Goal: Task Accomplishment & Management: Manage account settings

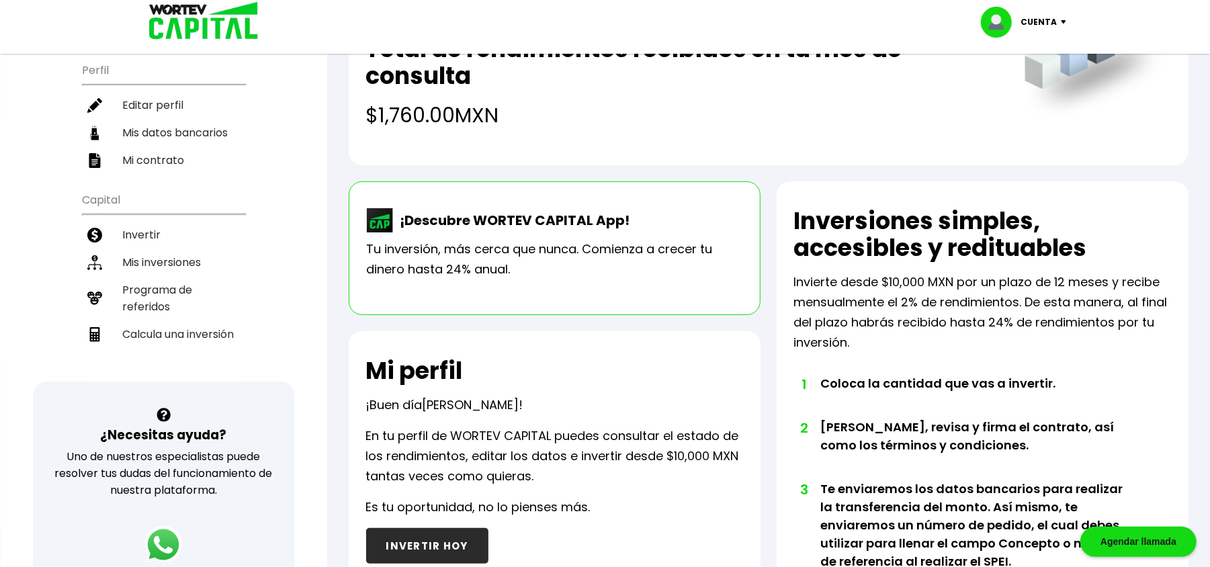
scroll to position [179, 0]
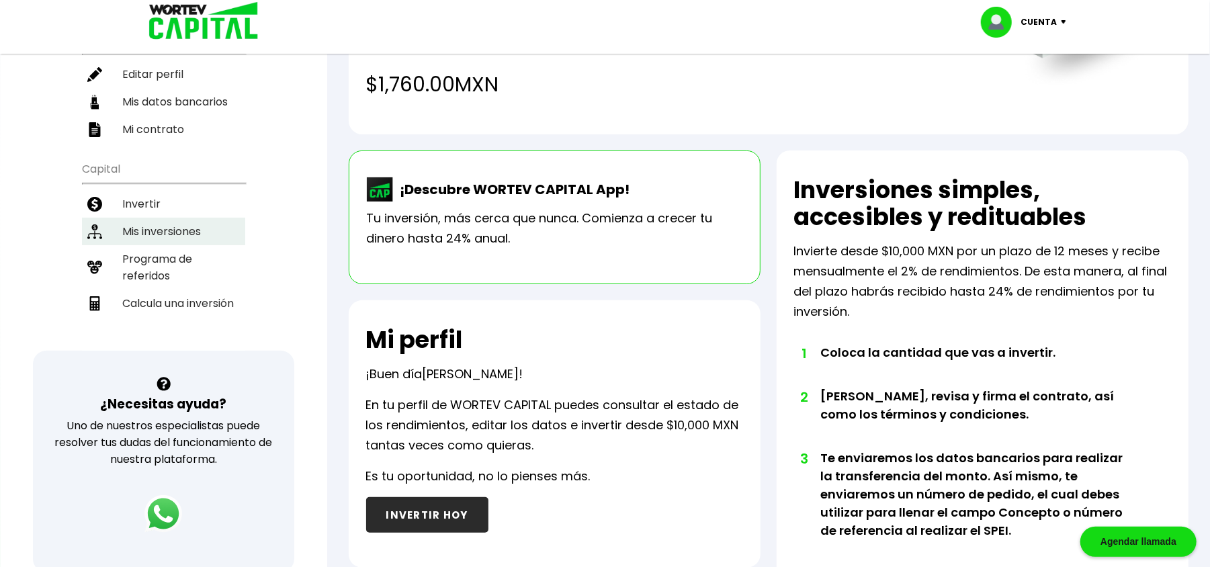
click at [200, 226] on li "Mis inversiones" at bounding box center [163, 232] width 163 height 28
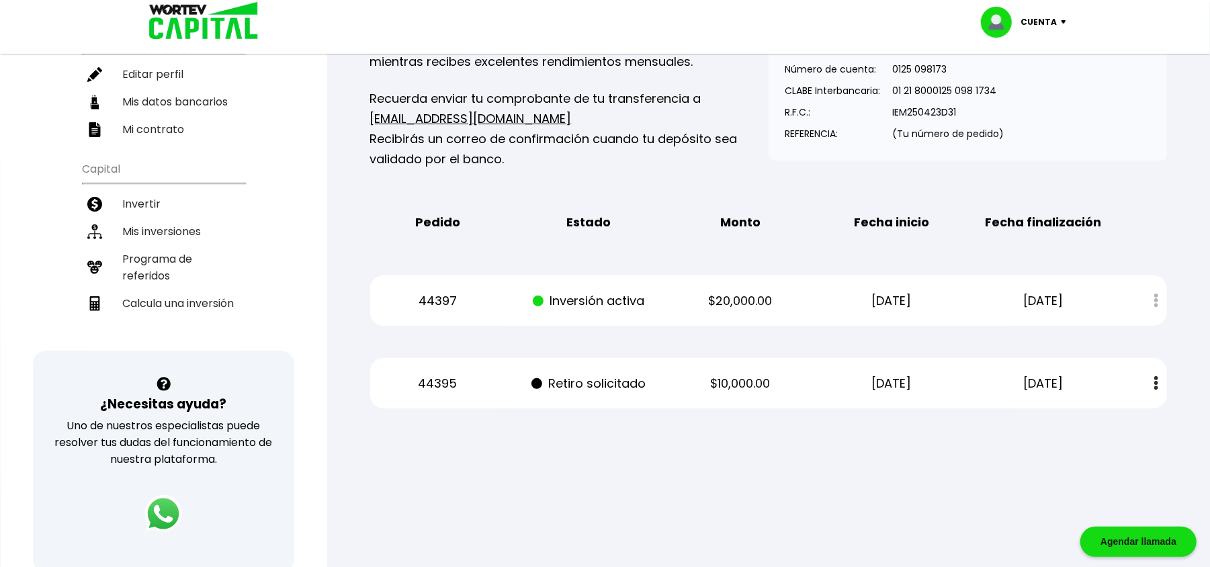
scroll to position [89, 0]
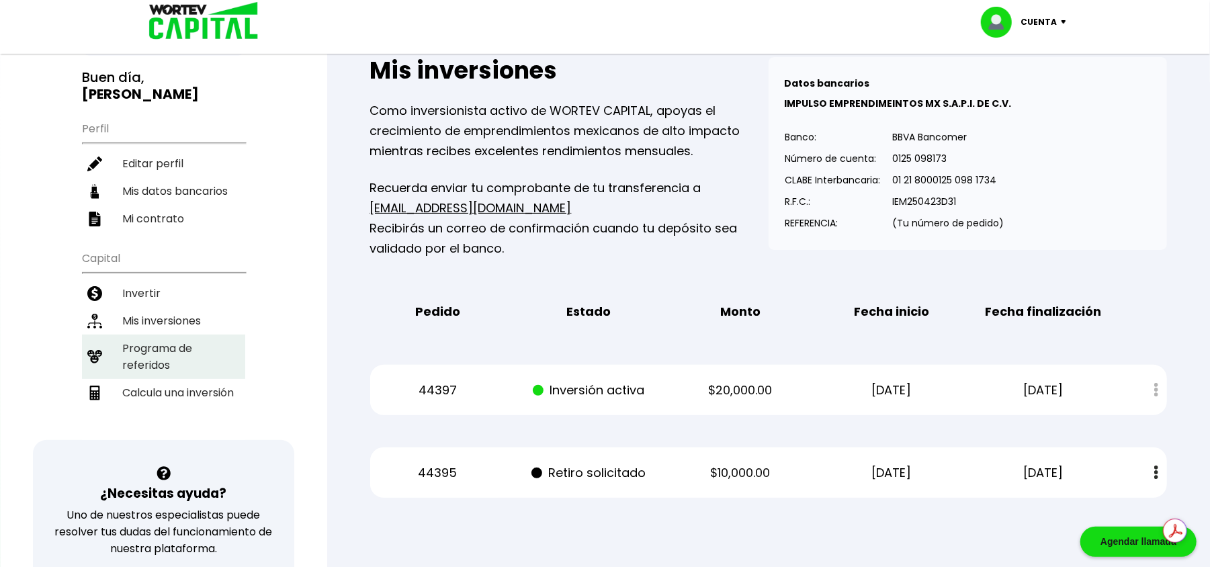
click at [159, 349] on li "Programa de referidos" at bounding box center [163, 357] width 163 height 44
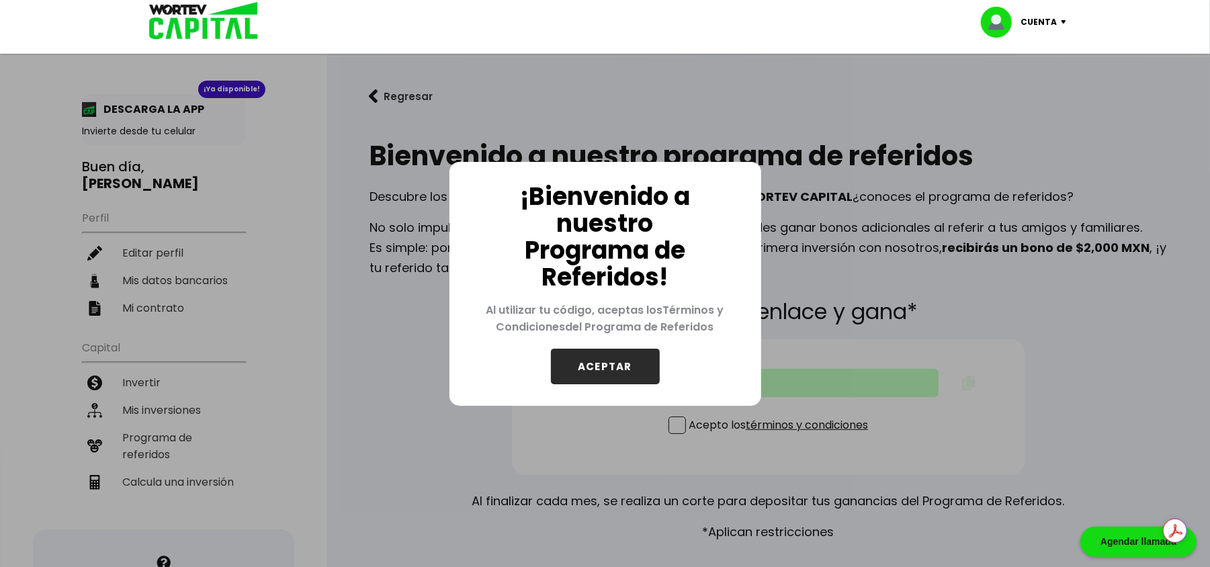
click at [430, 327] on div "¡Bienvenido a nuestro Programa de Referidos! Al utilizar tu código, aceptas los…" at bounding box center [605, 283] width 1210 height 567
click at [618, 378] on button "ACEPTAR" at bounding box center [605, 367] width 109 height 36
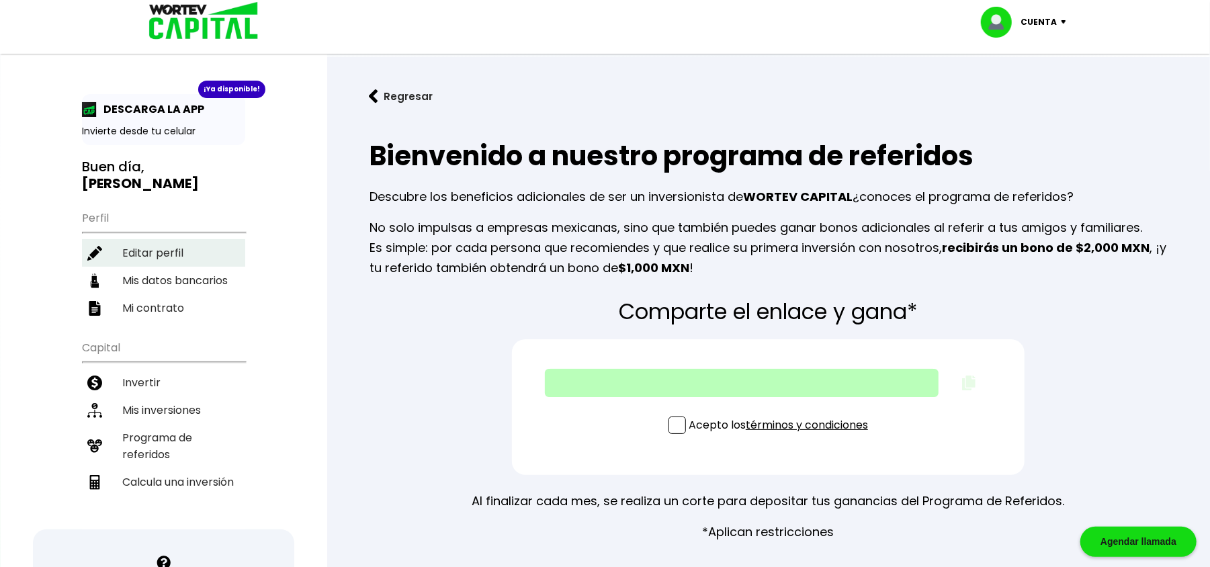
click at [196, 257] on li "Editar perfil" at bounding box center [163, 253] width 163 height 28
select select "Mujer"
select select "Licenciatura"
select select "MO"
select select "BBVA Bancomer"
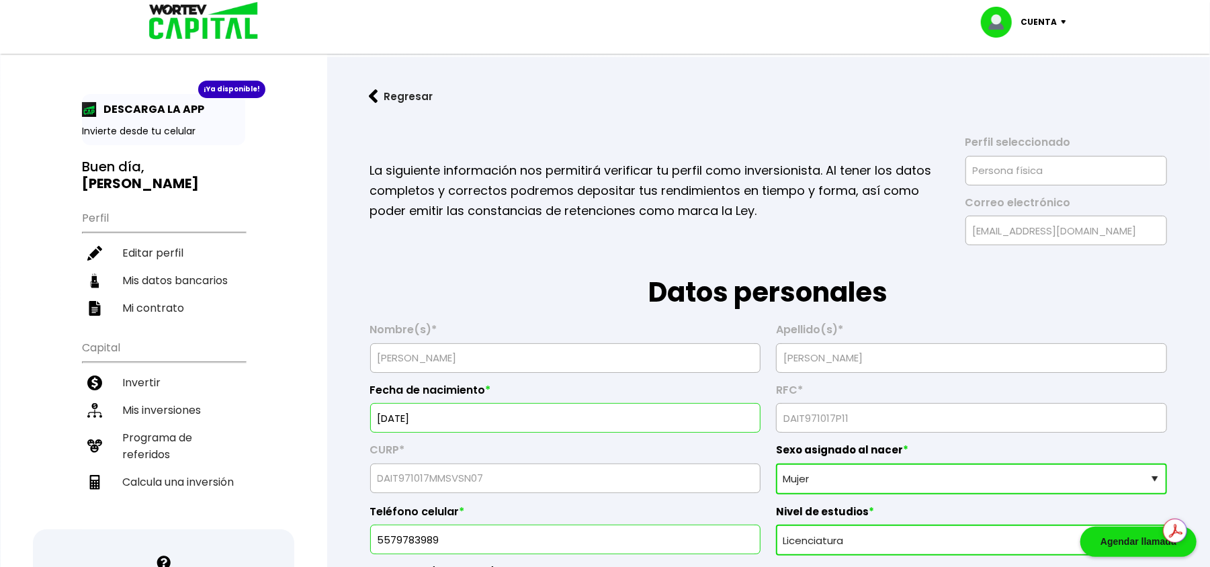
click at [190, 175] on h3 "Buen día, TANIA MARISOL" at bounding box center [163, 176] width 163 height 34
click at [204, 271] on li "Mis datos bancarios" at bounding box center [163, 281] width 163 height 28
select select "BBVA Bancomer"
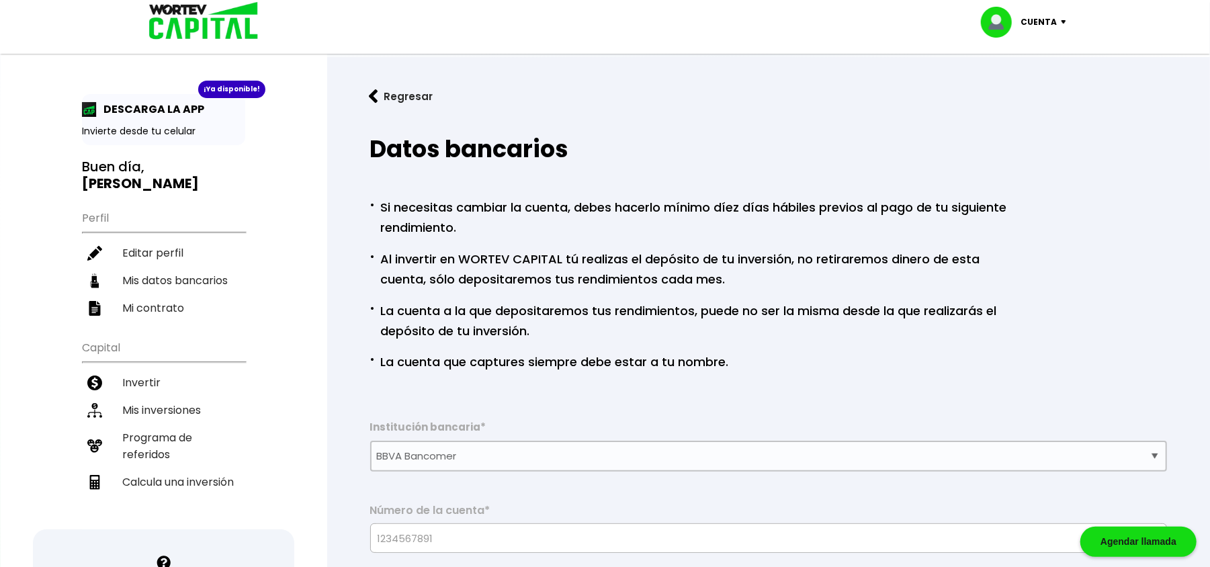
click at [402, 93] on button "Regresar" at bounding box center [401, 97] width 105 height 36
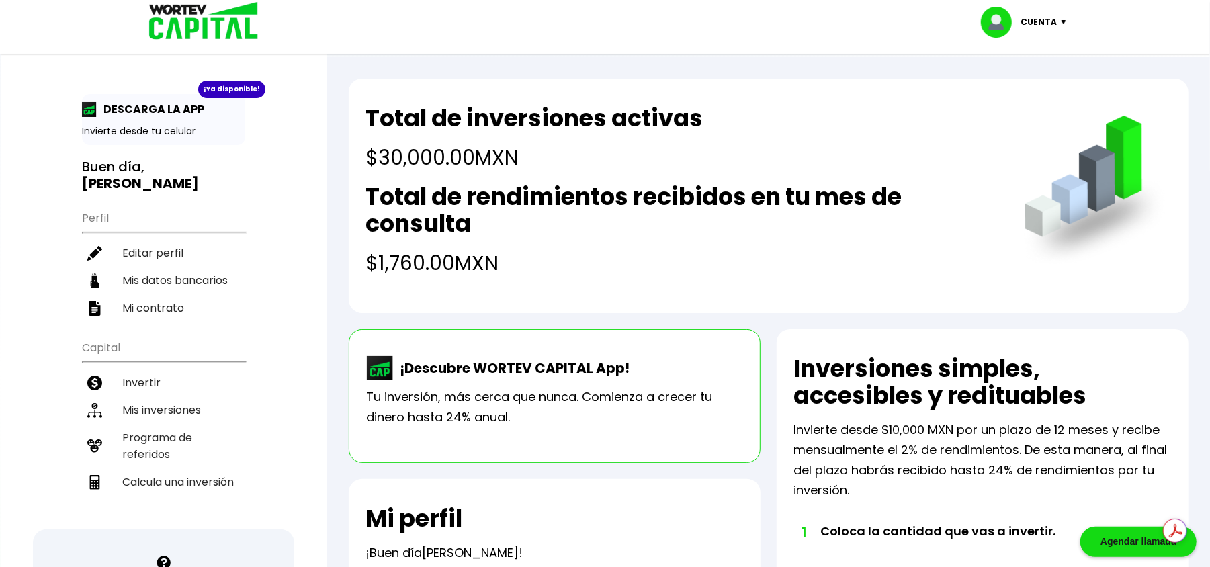
click at [1014, 31] on img at bounding box center [1001, 22] width 40 height 31
click at [998, 90] on li "Cerrar sesión" at bounding box center [1026, 90] width 108 height 28
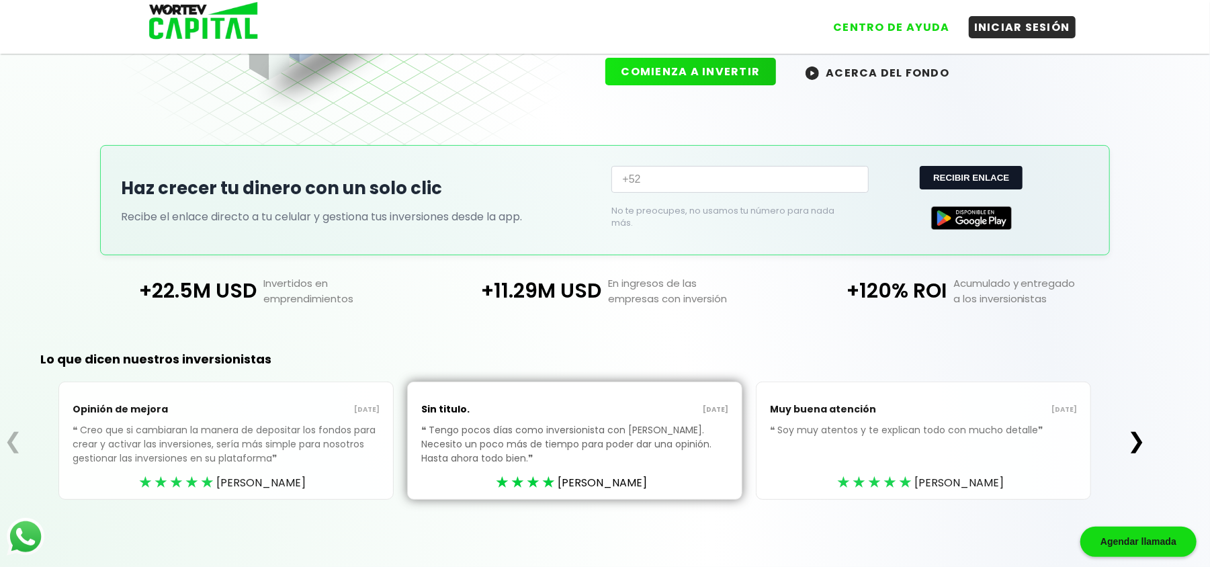
scroll to position [192, 0]
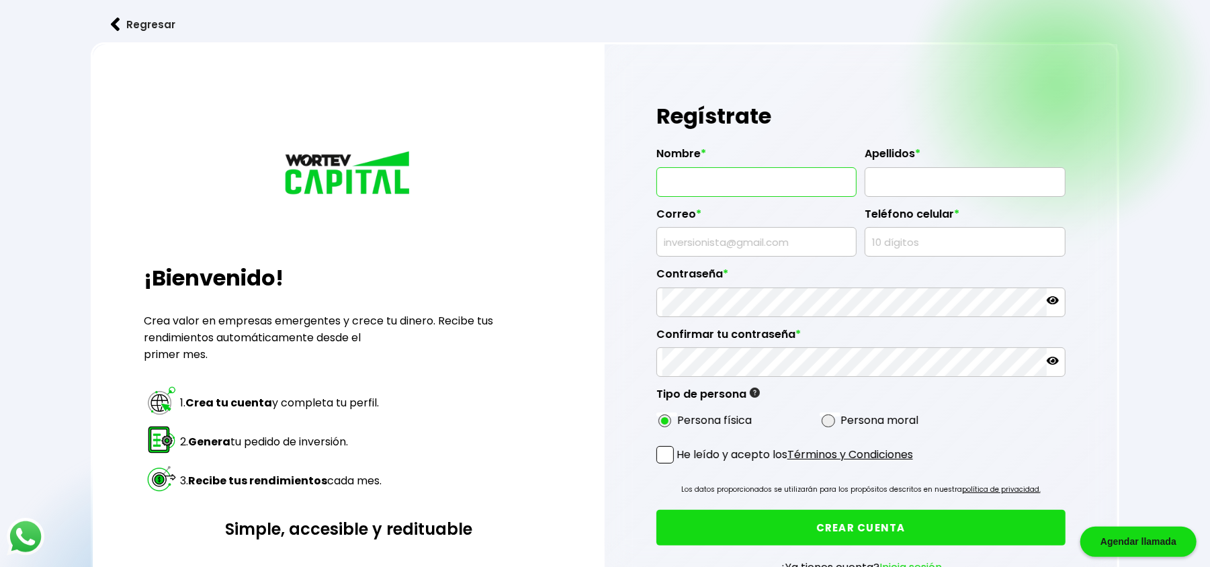
click at [761, 171] on input "text" at bounding box center [757, 182] width 188 height 28
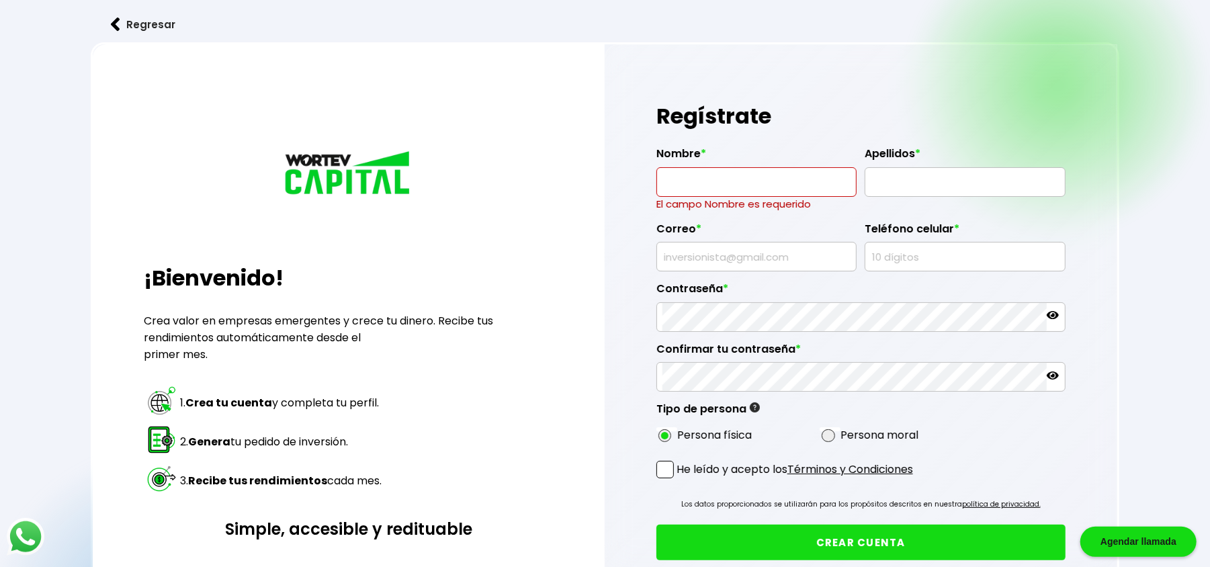
click at [584, 290] on div "¡Bienvenido! Crea valor en empresas emergentes y crece tu dinero. Recibe tus re…" at bounding box center [348, 354] width 511 height 620
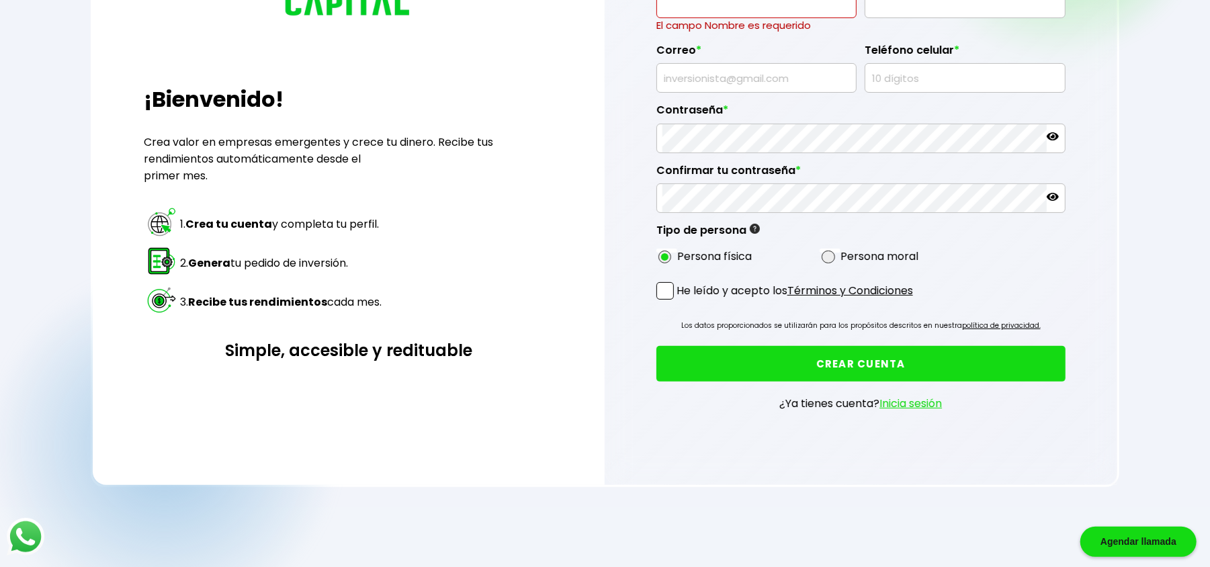
scroll to position [89, 0]
